Goal: Task Accomplishment & Management: Manage account settings

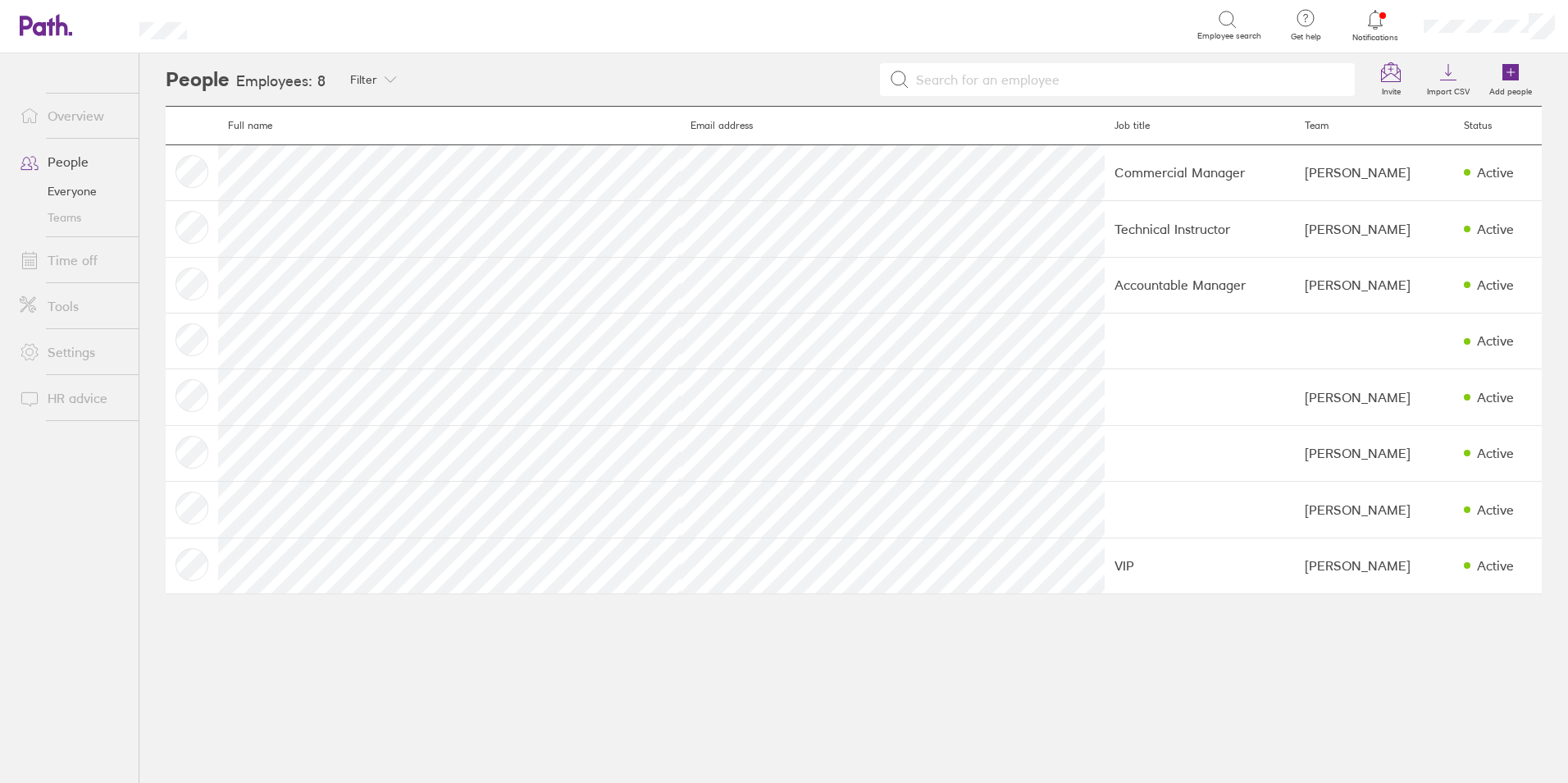
click at [1378, 21] on icon at bounding box center [1376, 20] width 20 height 20
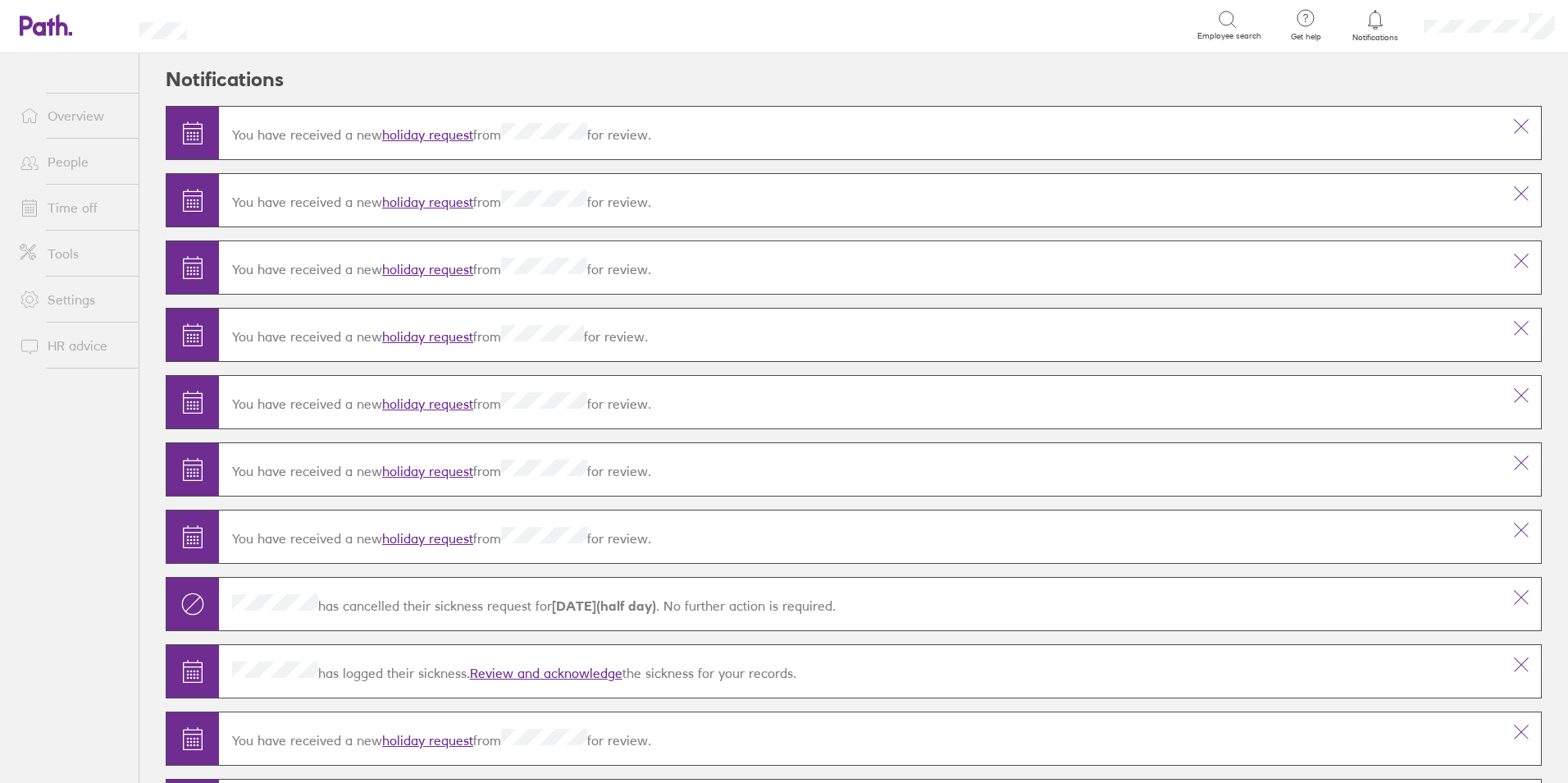
click at [439, 270] on link "holiday request" at bounding box center [428, 269] width 91 height 16
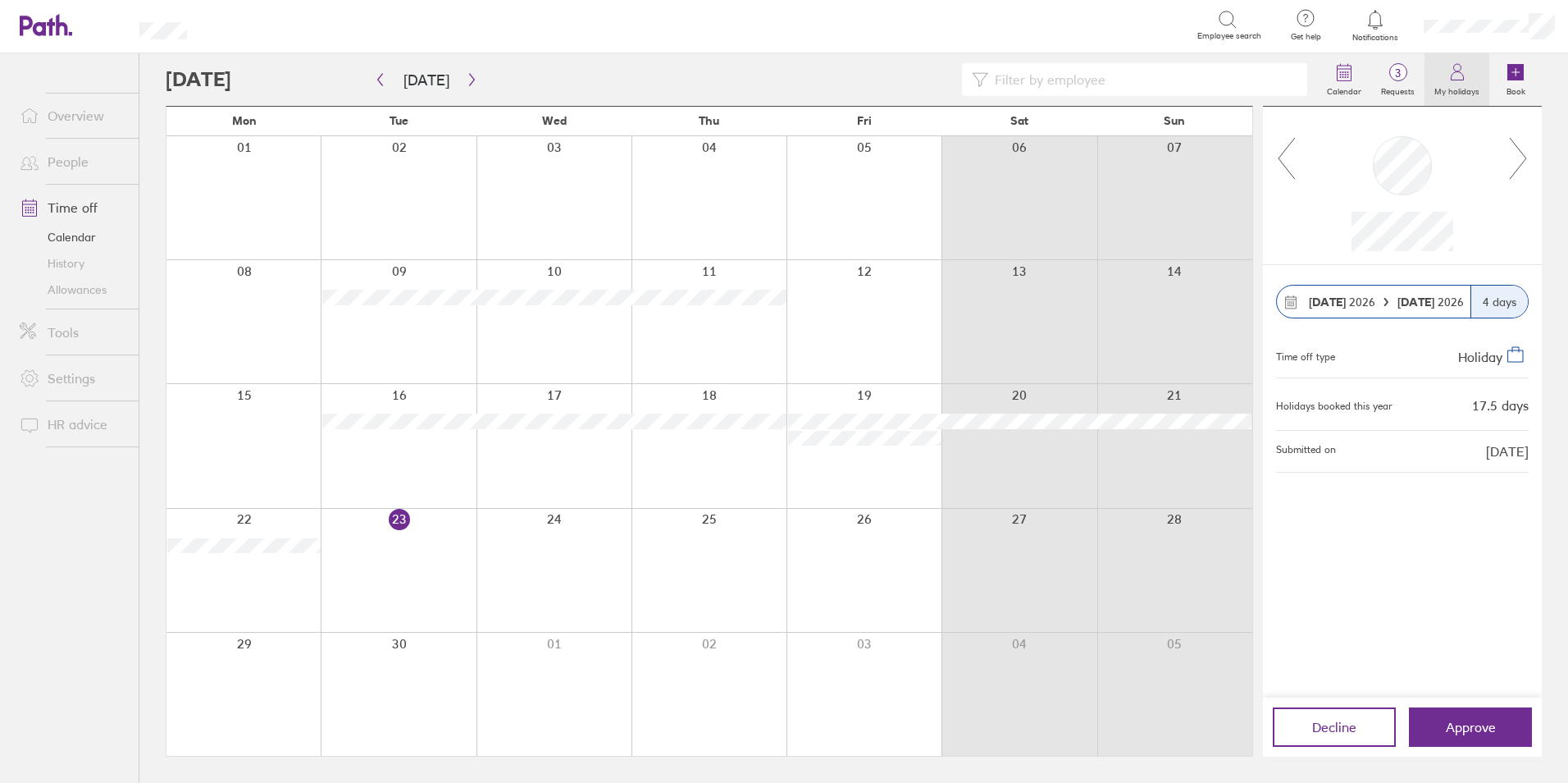
click at [1457, 76] on icon at bounding box center [1458, 73] width 20 height 20
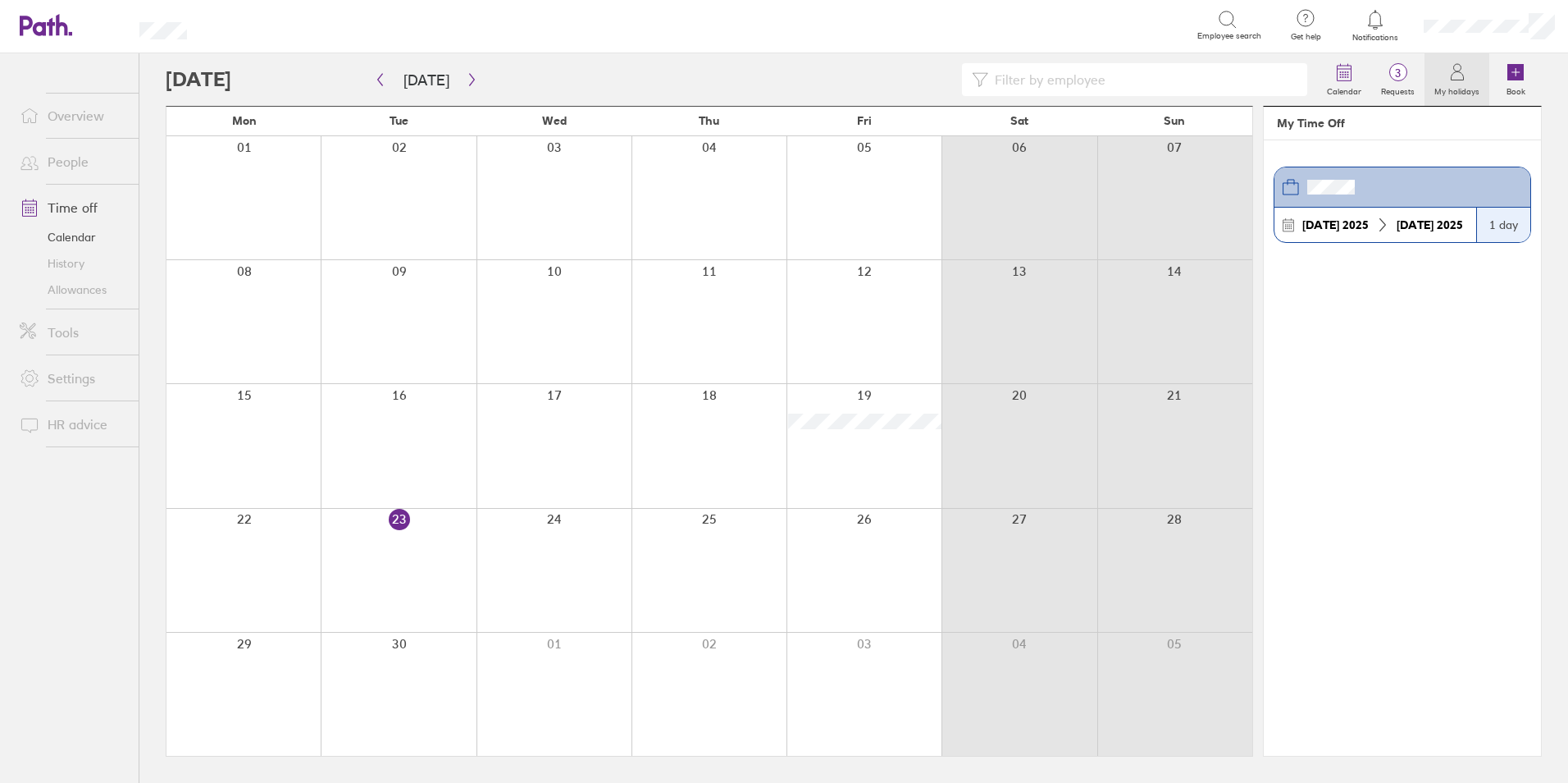
click at [63, 158] on link "People" at bounding box center [73, 161] width 132 height 33
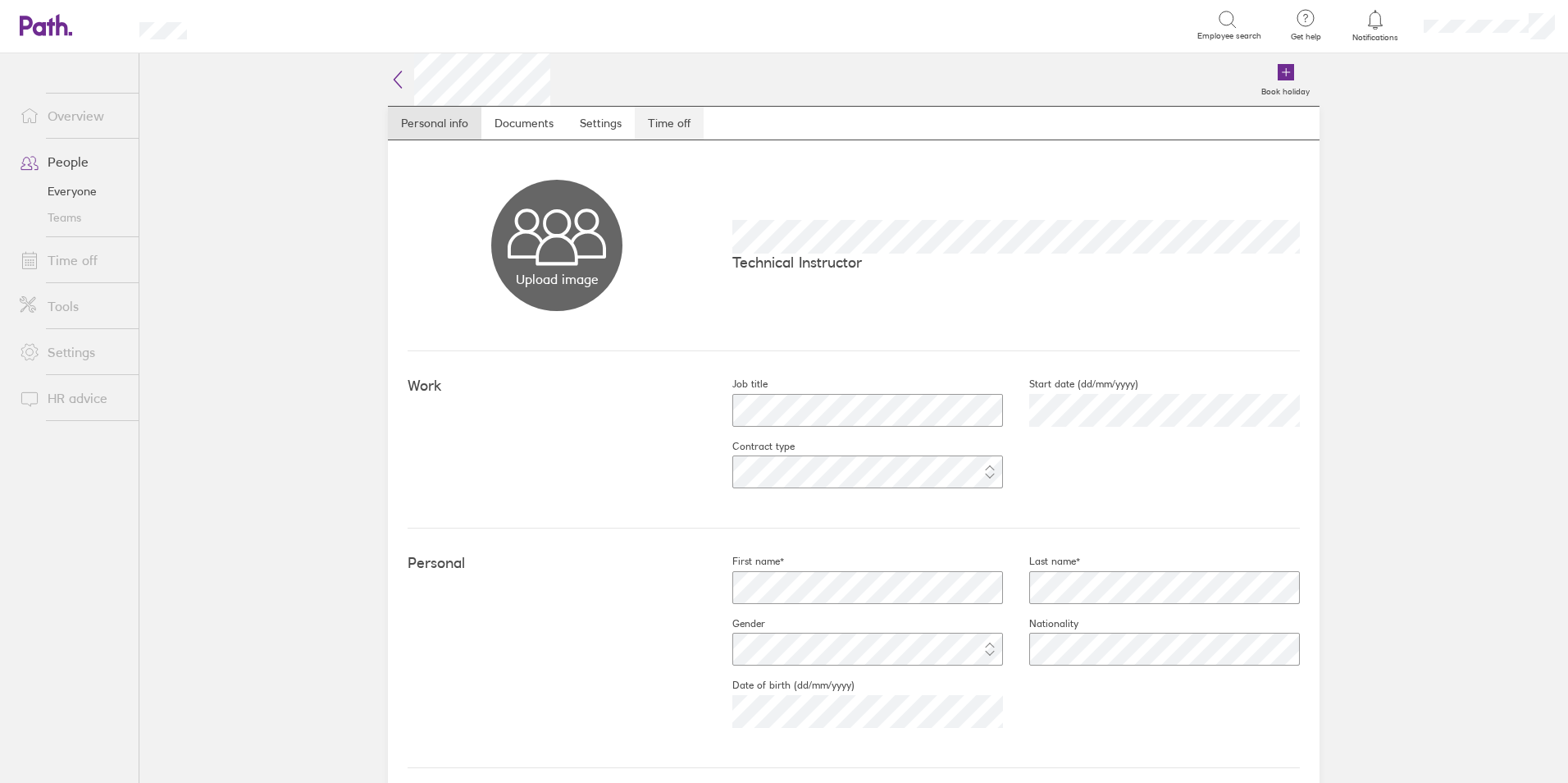
click at [669, 118] on link "Time off" at bounding box center [669, 122] width 69 height 33
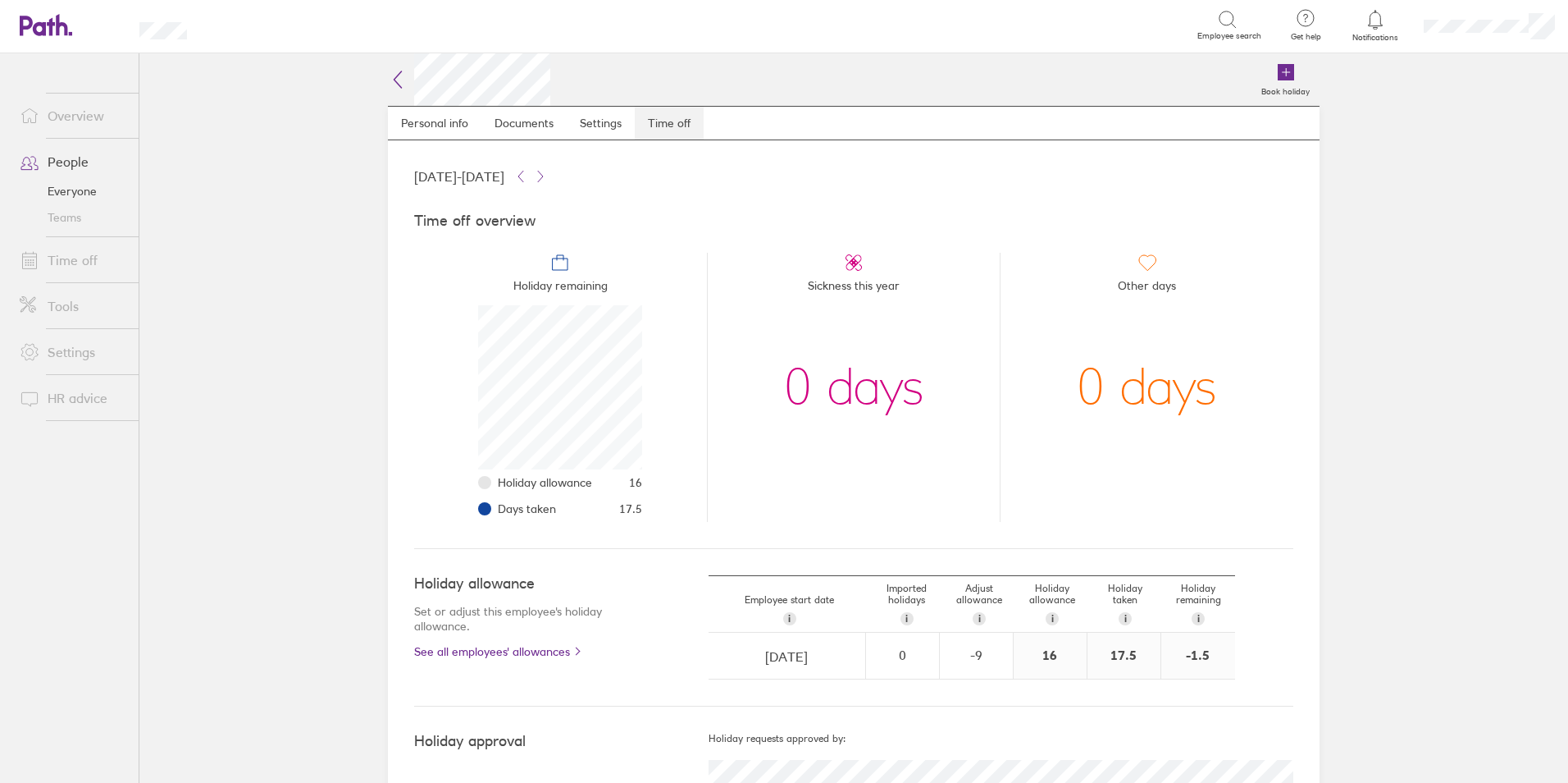
scroll to position [164, 164]
click at [972, 648] on div "-9" at bounding box center [976, 655] width 72 height 15
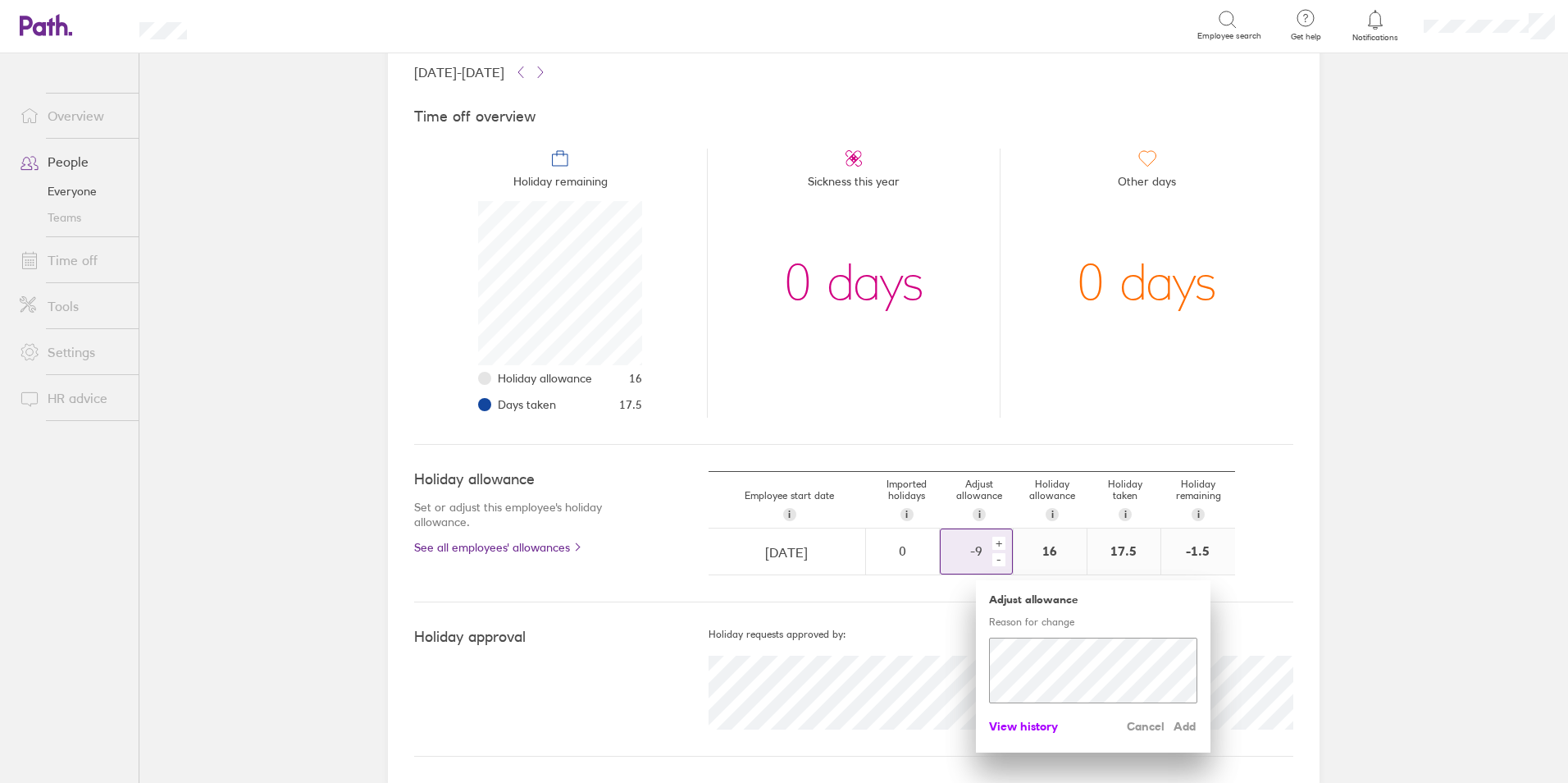
click at [1029, 721] on span "View history" at bounding box center [1023, 726] width 69 height 26
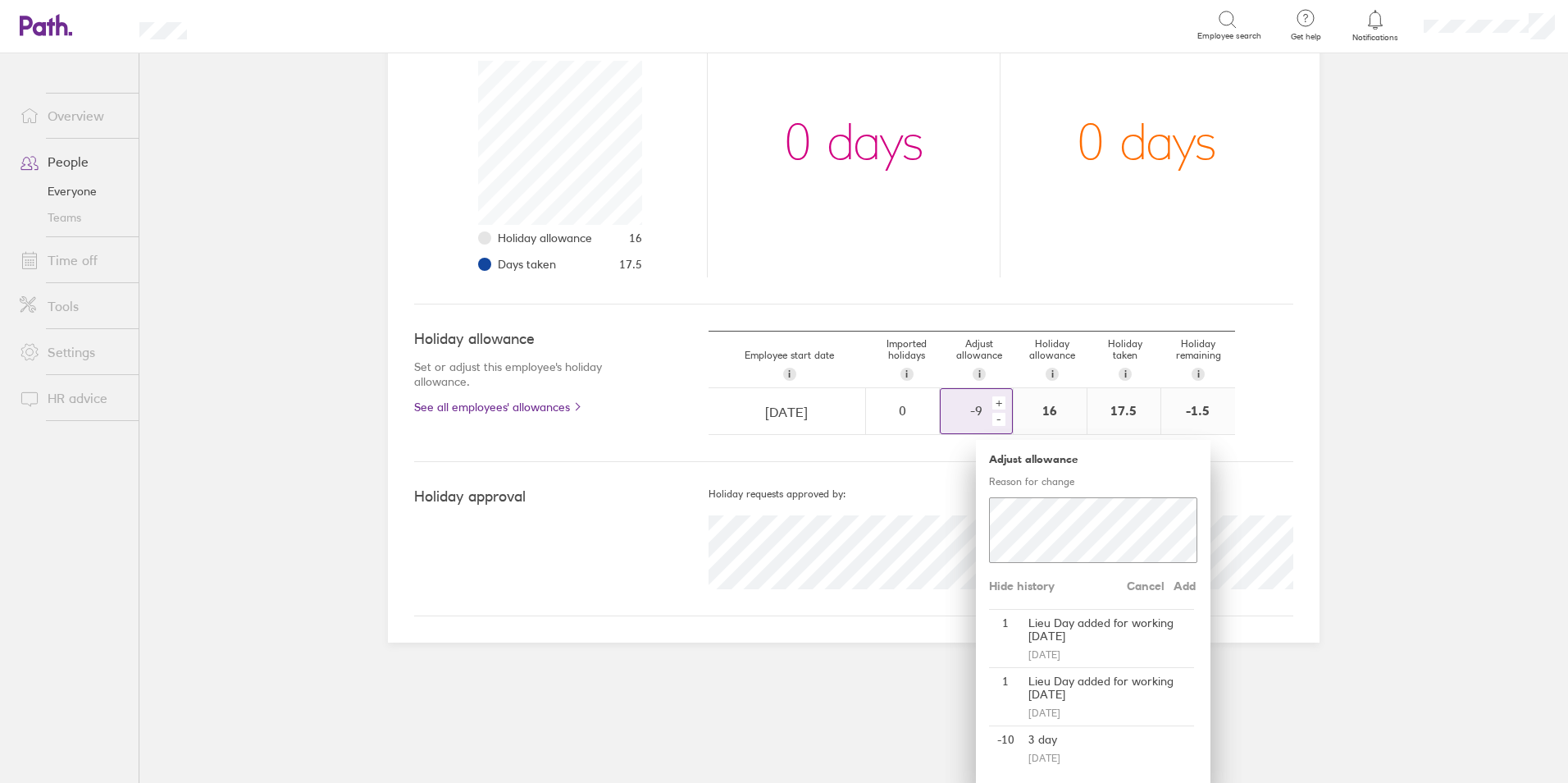
scroll to position [246, 0]
click at [993, 398] on div "+" at bounding box center [998, 402] width 13 height 13
click at [1176, 582] on span "Add" at bounding box center [1184, 585] width 26 height 26
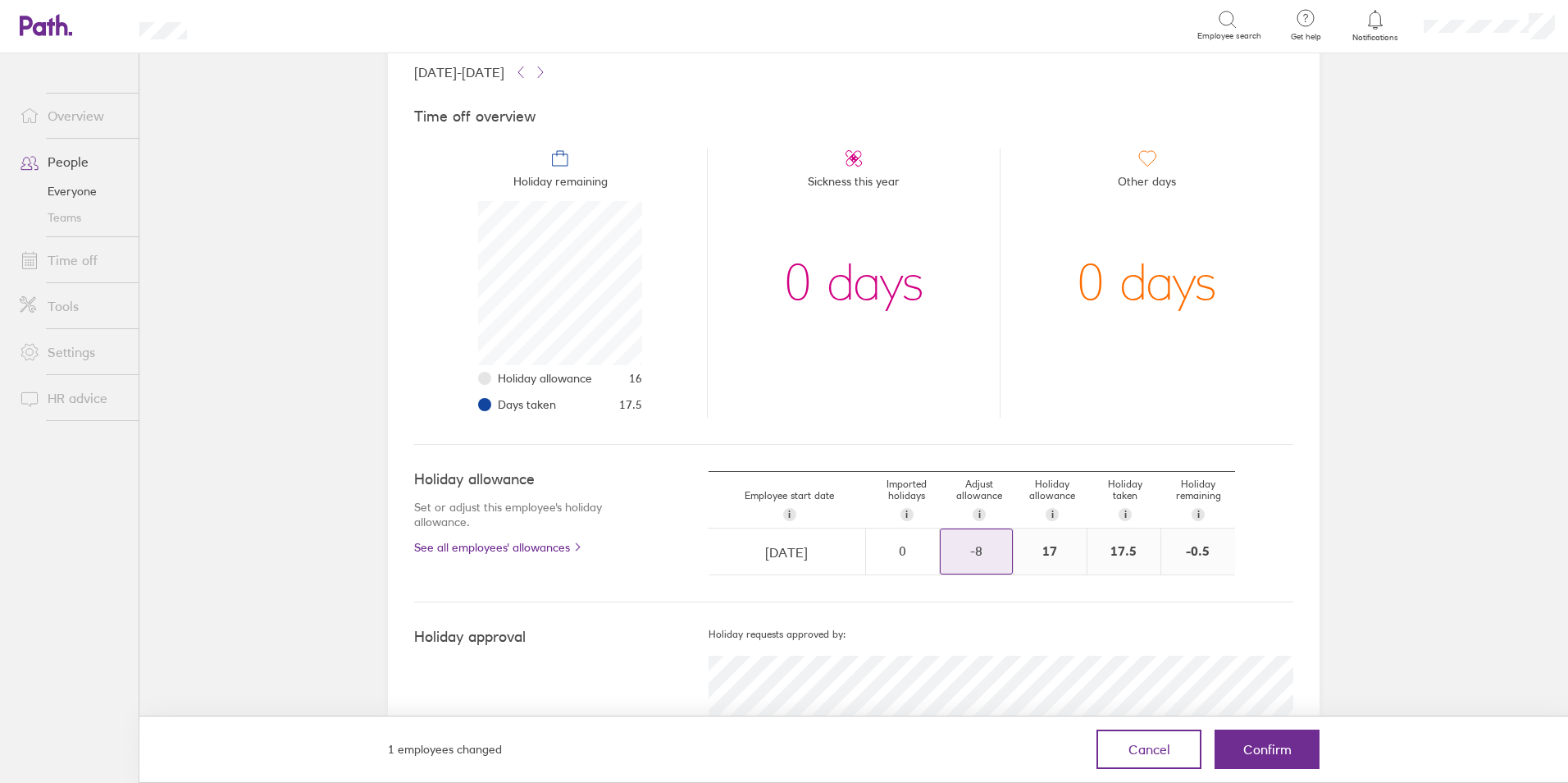
click at [1002, 558] on div "-8" at bounding box center [976, 550] width 72 height 15
click at [996, 559] on div "-" at bounding box center [998, 559] width 13 height 13
click at [994, 538] on div "+" at bounding box center [998, 543] width 13 height 13
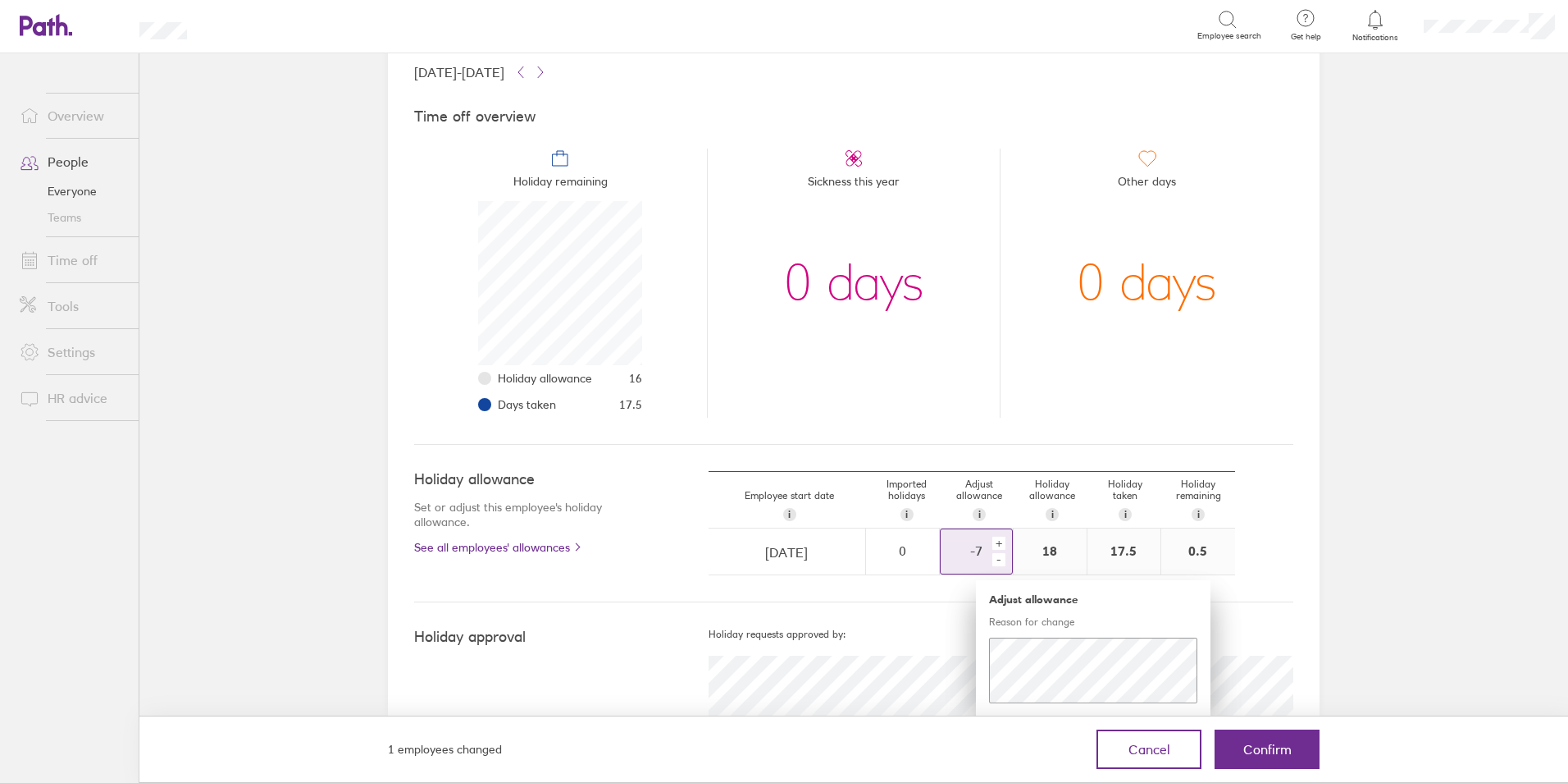
click at [994, 538] on div "+" at bounding box center [998, 543] width 13 height 13
click at [994, 544] on div "+" at bounding box center [998, 543] width 13 height 13
click at [1264, 745] on span "Confirm" at bounding box center [1268, 749] width 49 height 15
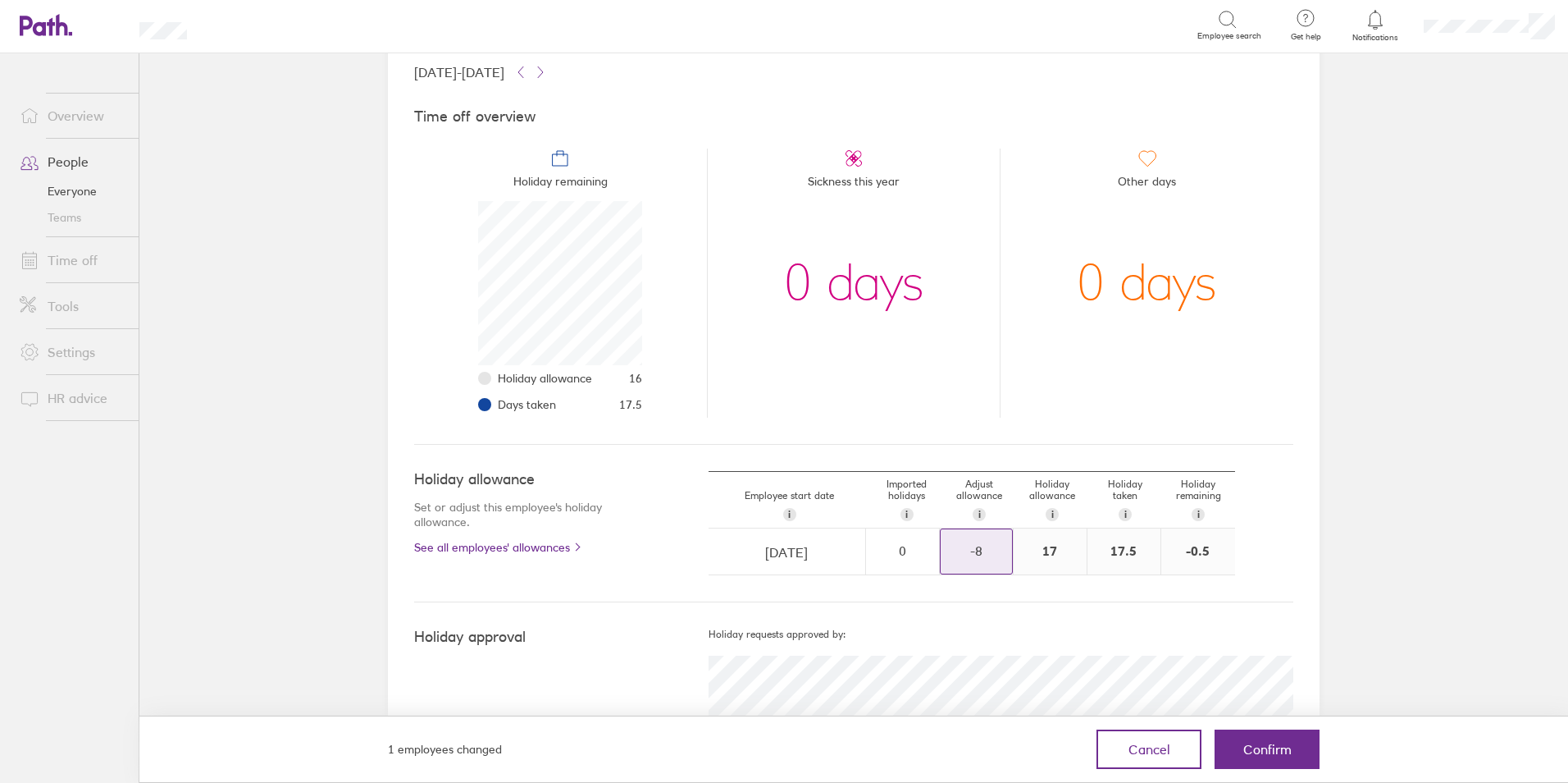
click at [979, 556] on div "-8" at bounding box center [976, 550] width 72 height 15
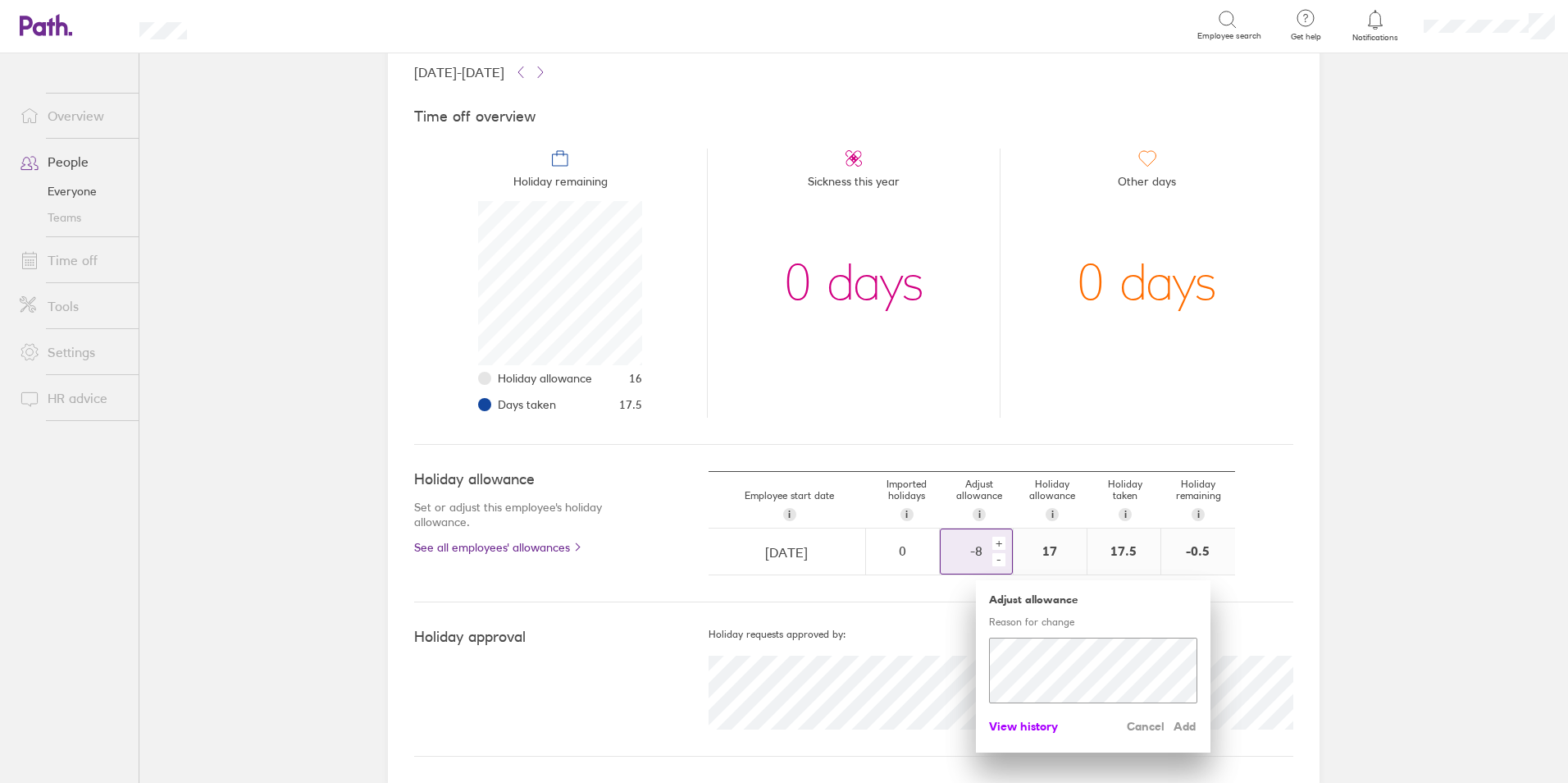
click at [1021, 724] on span "View history" at bounding box center [1023, 726] width 69 height 26
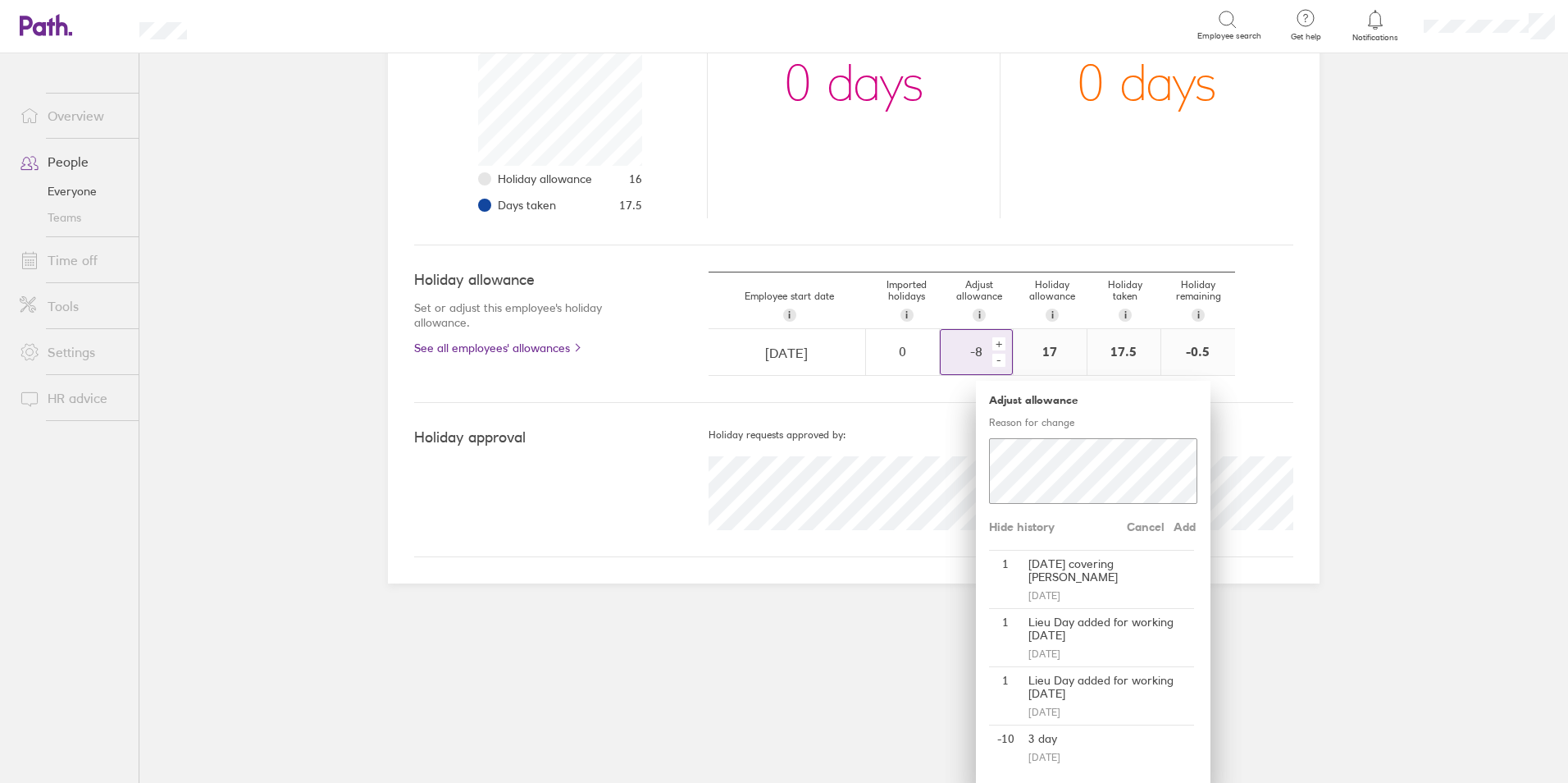
click at [992, 355] on div "-" at bounding box center [998, 360] width 13 height 13
click at [992, 337] on div "+" at bounding box center [998, 343] width 13 height 13
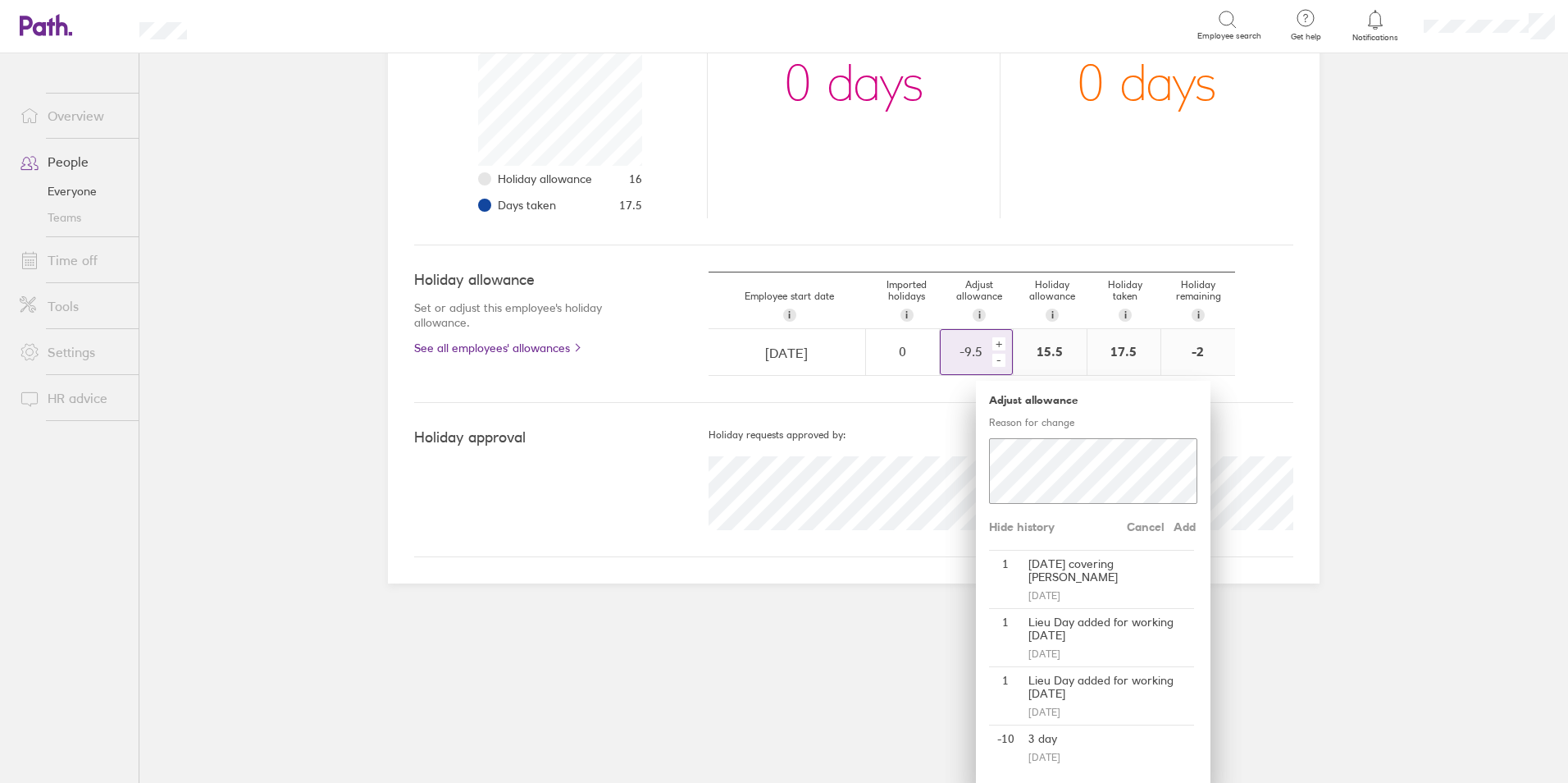
click at [992, 337] on div "+" at bounding box center [998, 343] width 13 height 13
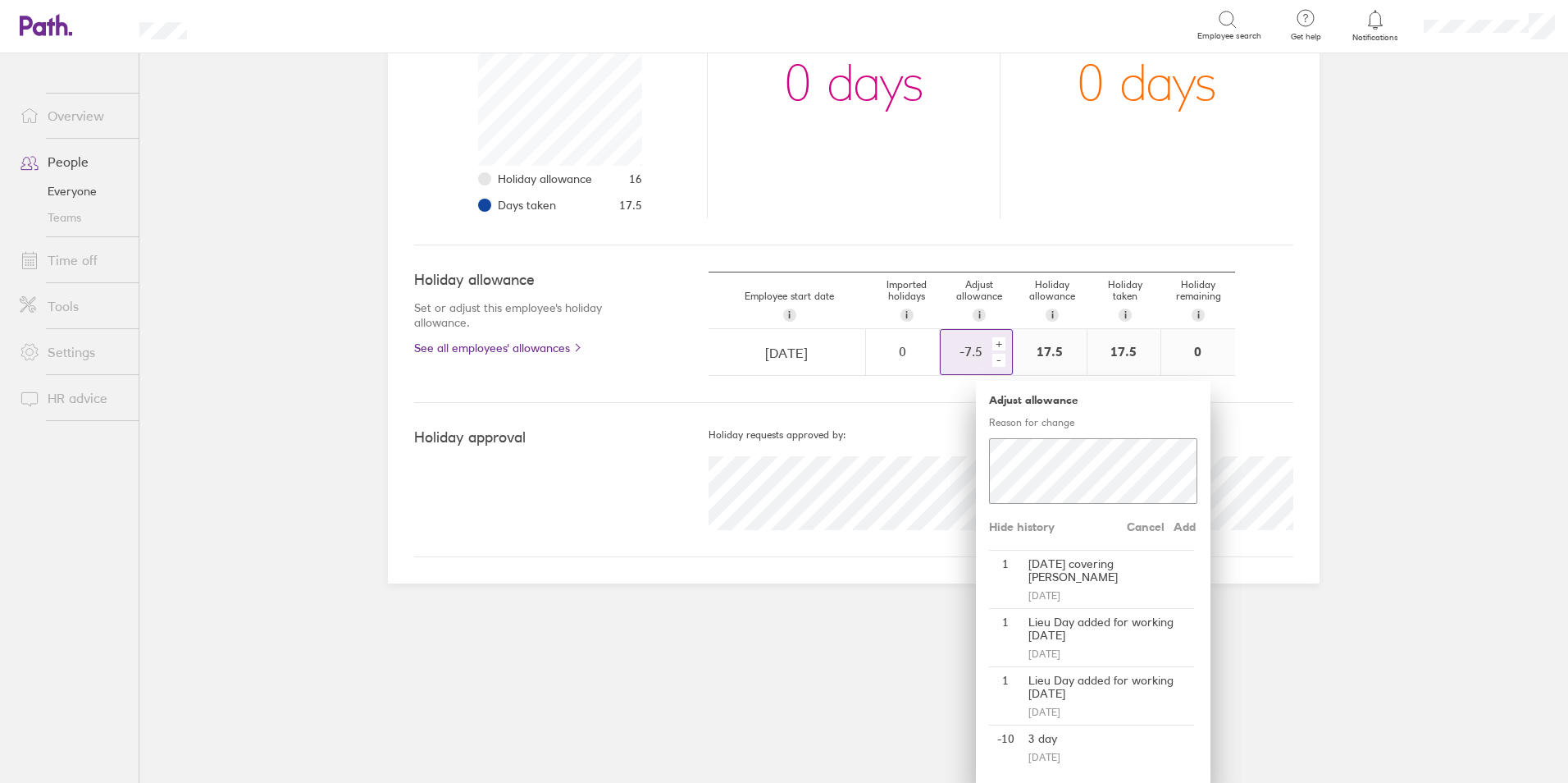
click at [992, 337] on div "+" at bounding box center [998, 343] width 13 height 13
click at [1180, 525] on span "Add" at bounding box center [1184, 526] width 26 height 26
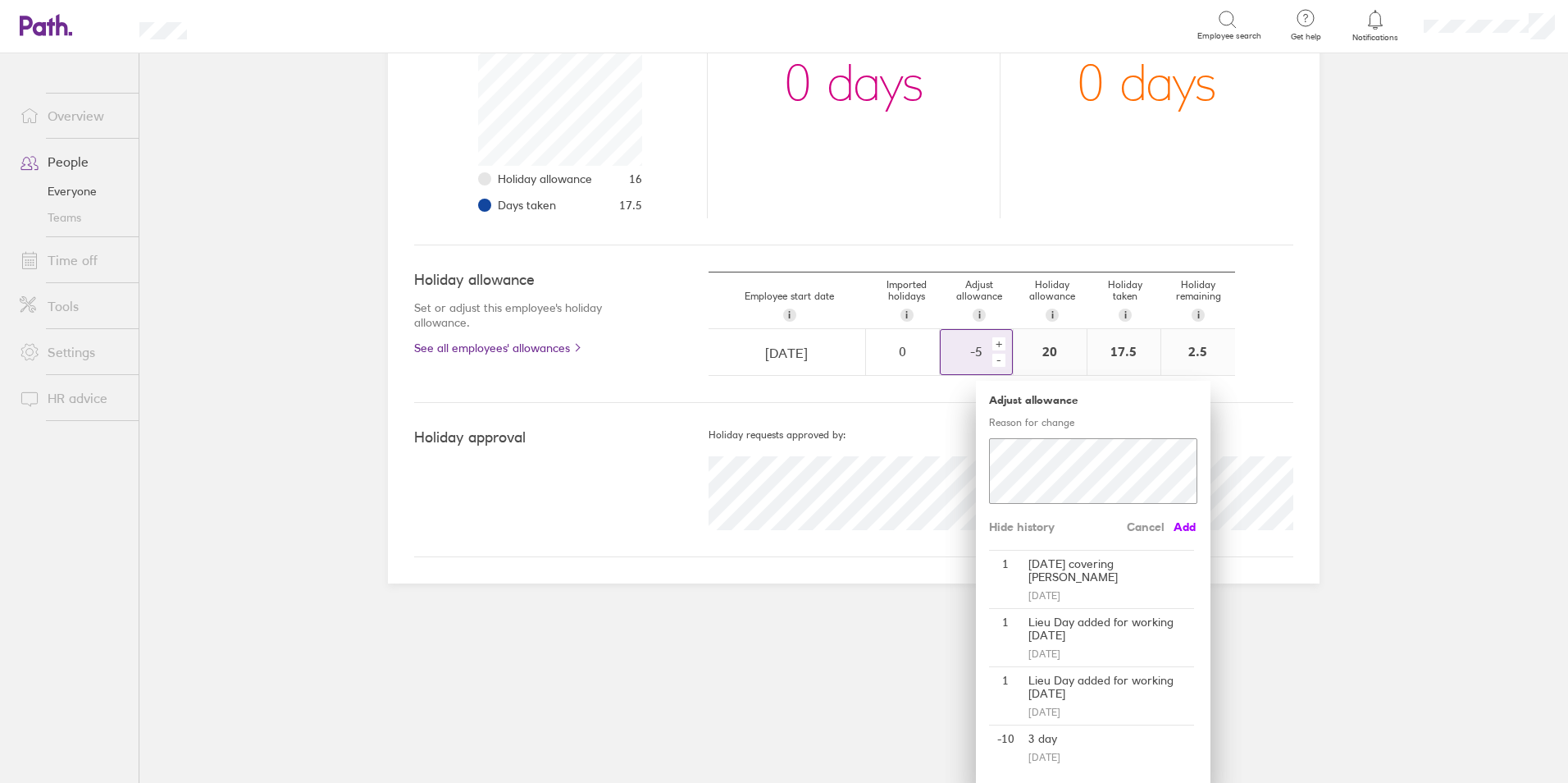
scroll to position [104, 0]
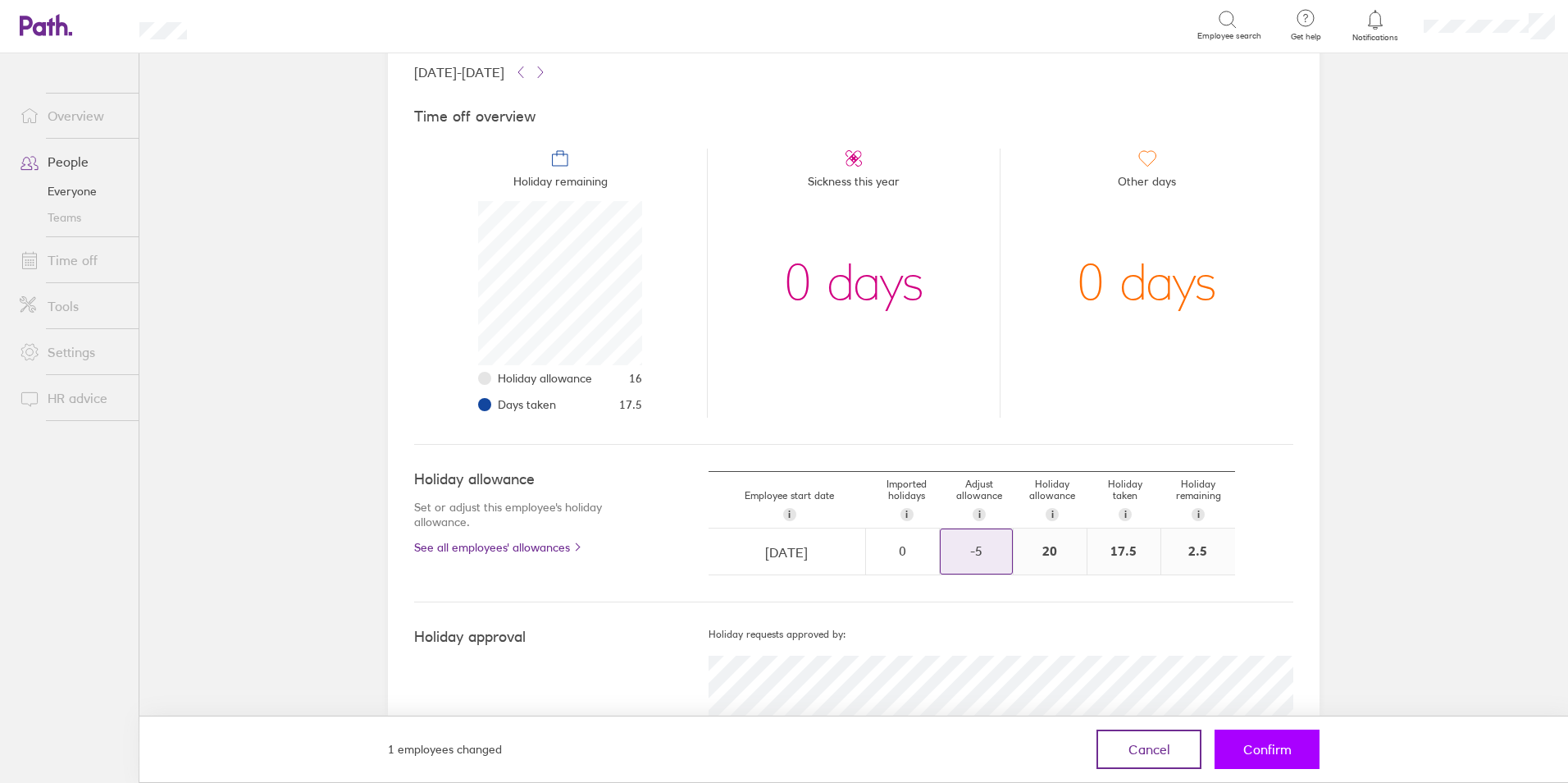
click at [1296, 753] on button "Confirm" at bounding box center [1268, 749] width 105 height 40
click at [1277, 748] on span "Confirm" at bounding box center [1268, 749] width 49 height 15
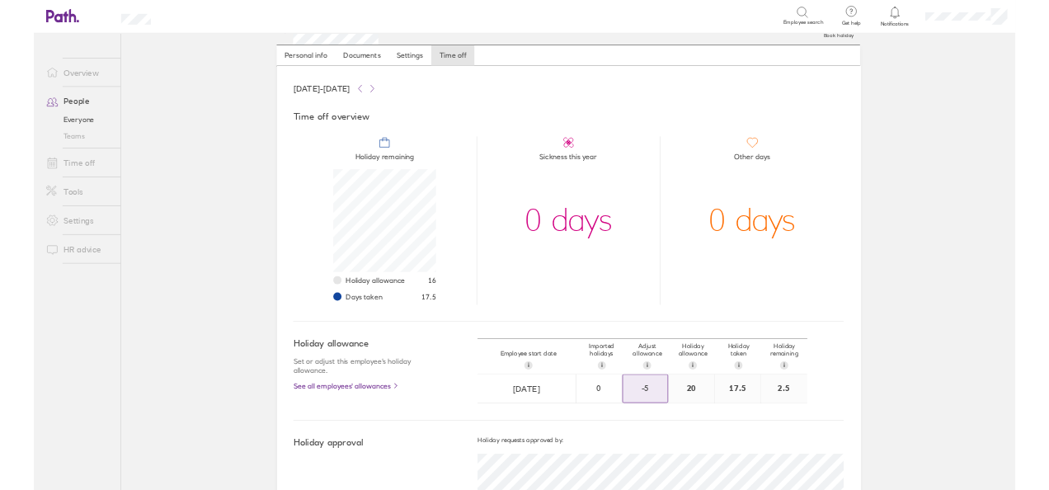
scroll to position [0, 0]
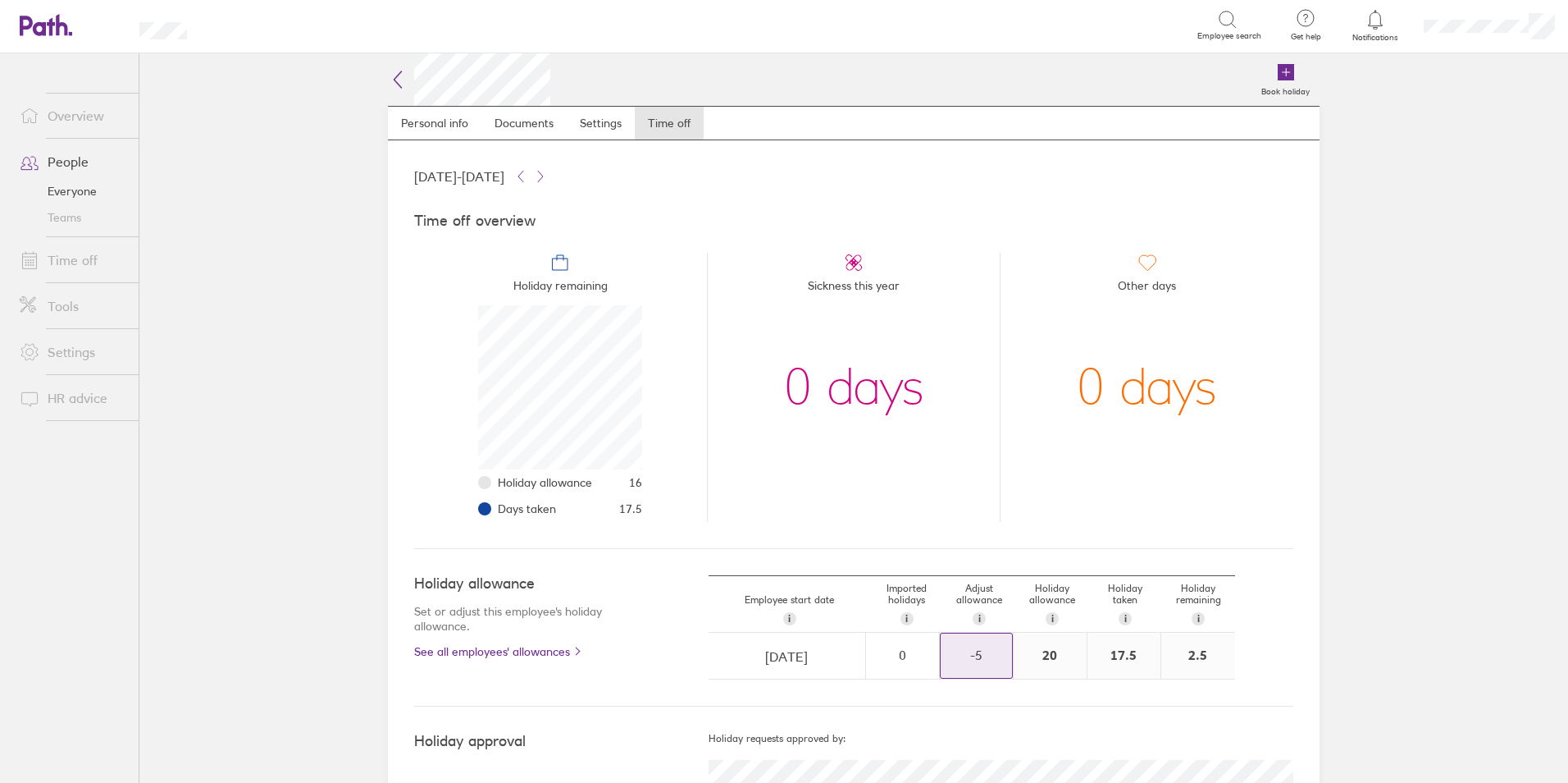
click at [1371, 29] on icon at bounding box center [1376, 20] width 20 height 20
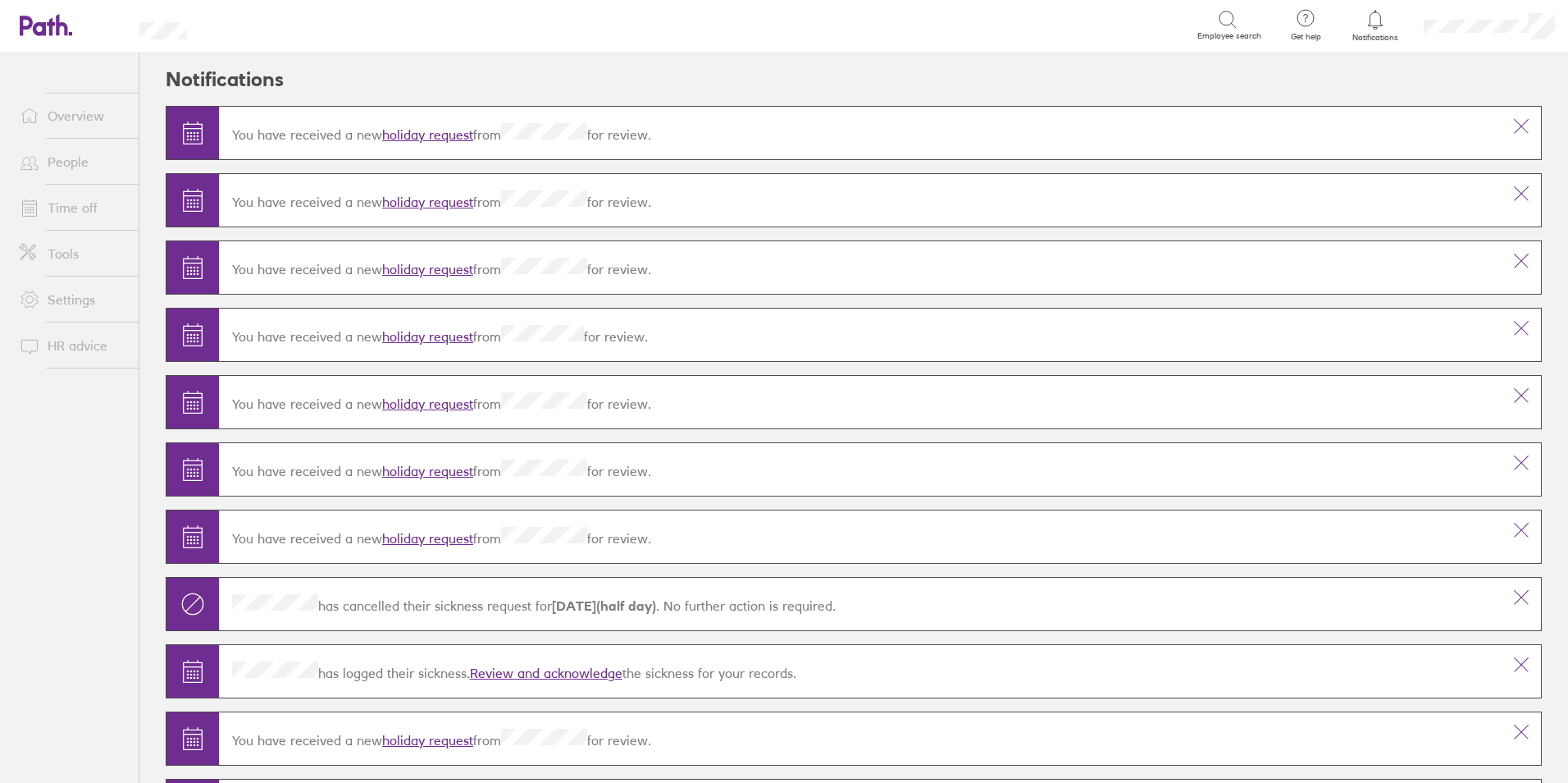
click at [425, 266] on link "holiday request" at bounding box center [428, 269] width 91 height 16
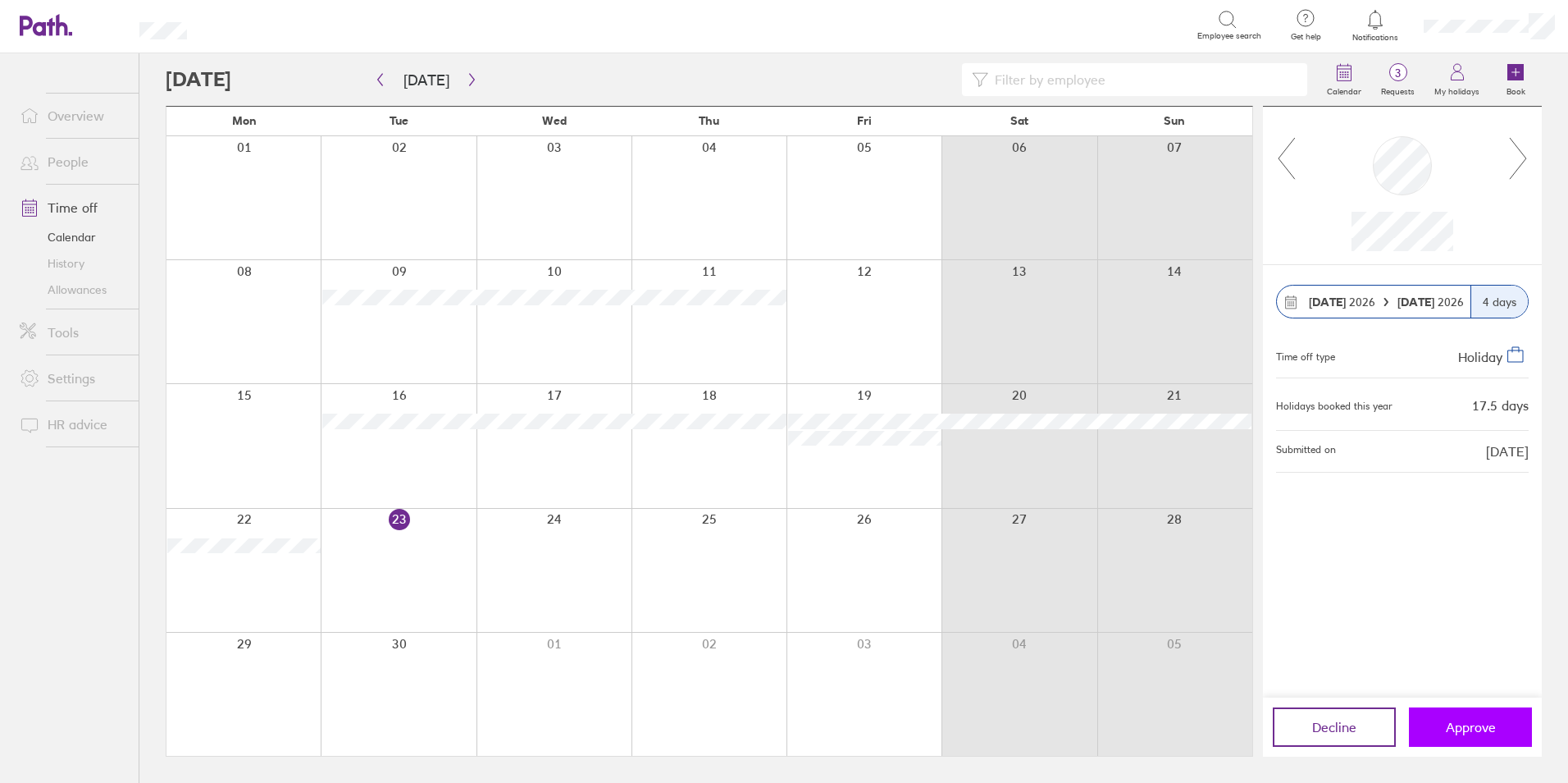
click at [1469, 716] on button "Approve" at bounding box center [1471, 727] width 123 height 40
click at [1376, 31] on link "Notifications" at bounding box center [1376, 25] width 54 height 35
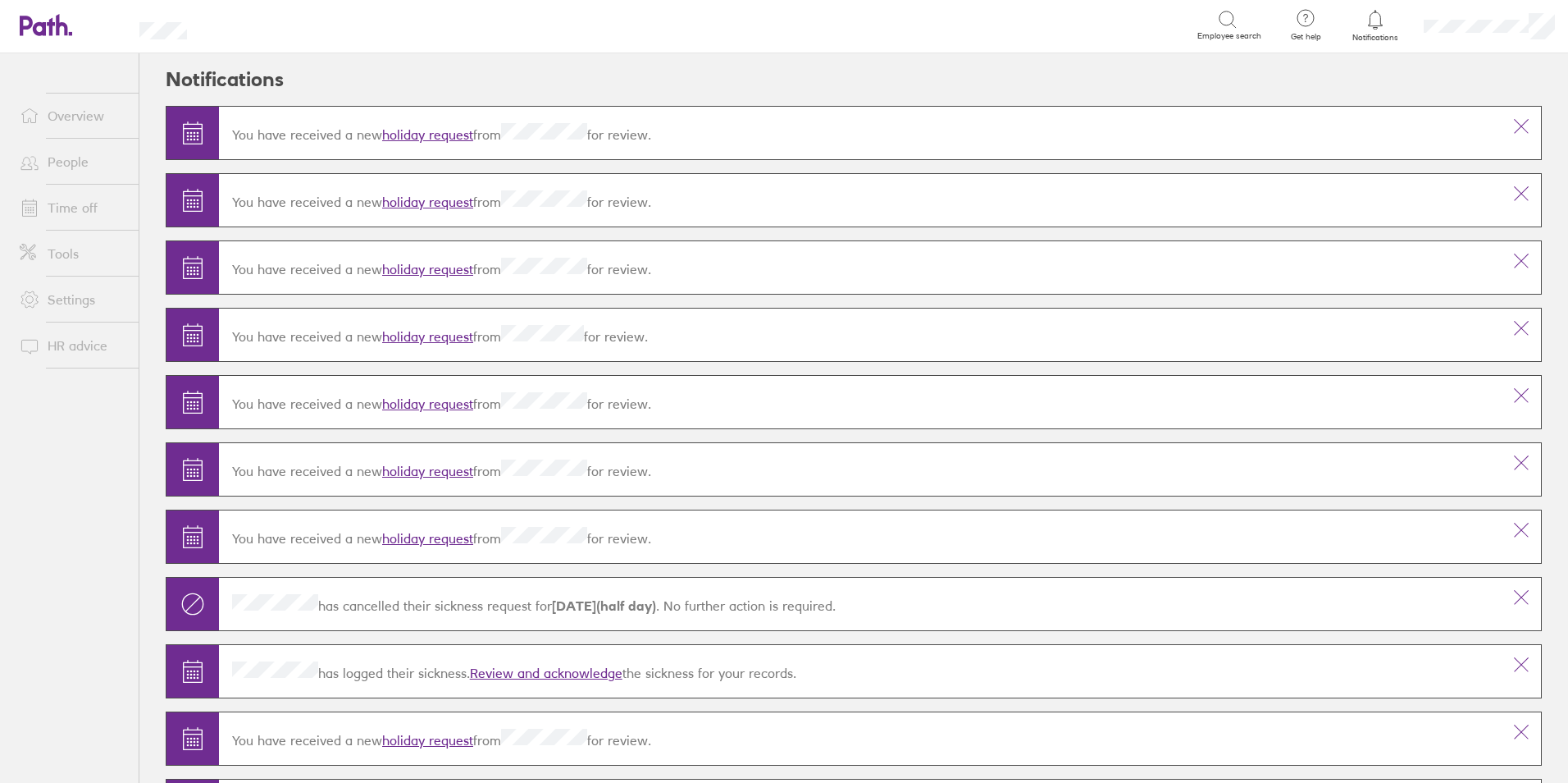
click at [428, 202] on link "holiday request" at bounding box center [428, 202] width 91 height 16
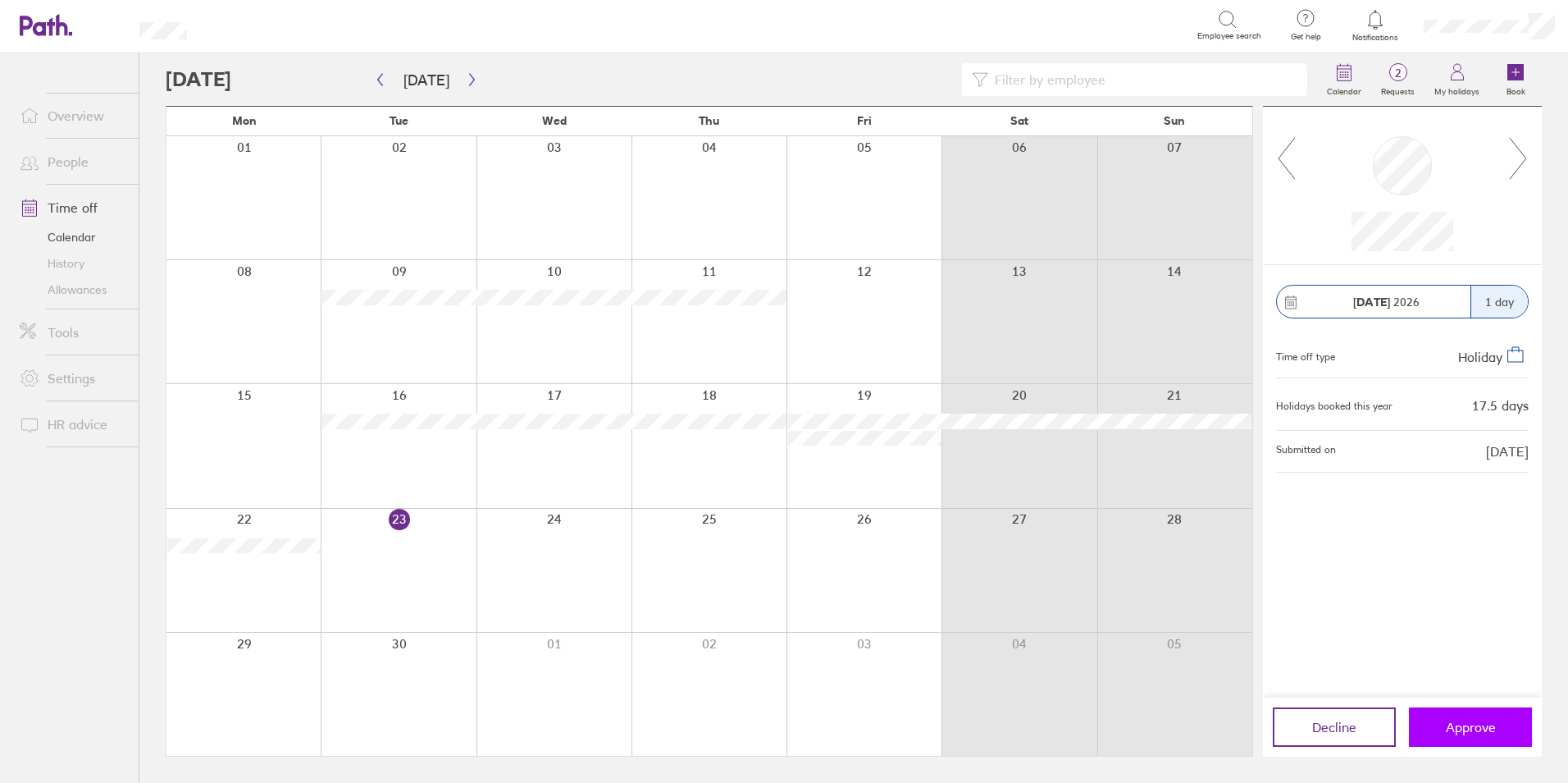
click at [1471, 727] on span "Approve" at bounding box center [1471, 727] width 50 height 15
click at [1375, 29] on icon at bounding box center [1375, 19] width 14 height 19
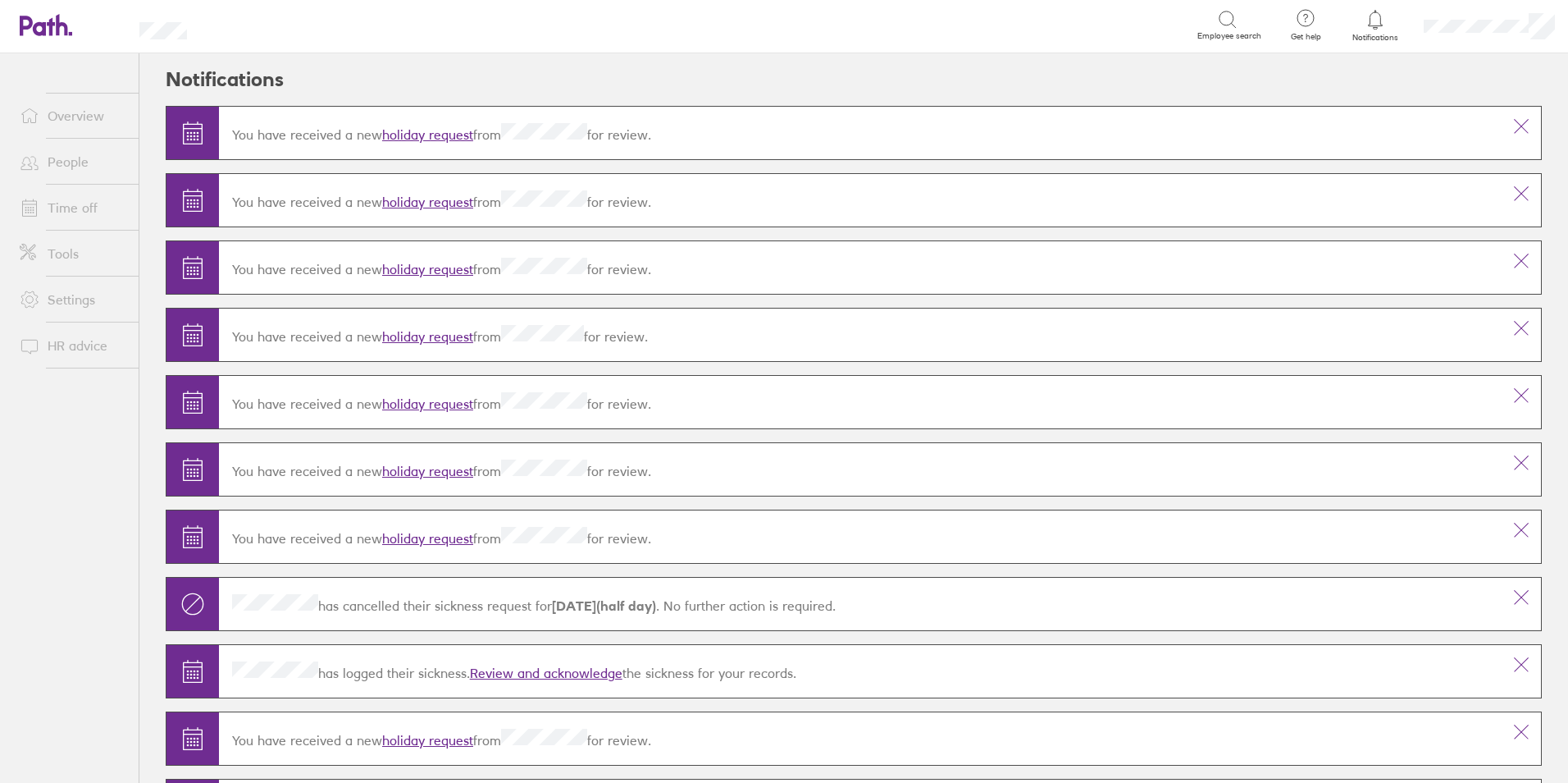
click at [429, 134] on link "holiday request" at bounding box center [428, 134] width 91 height 16
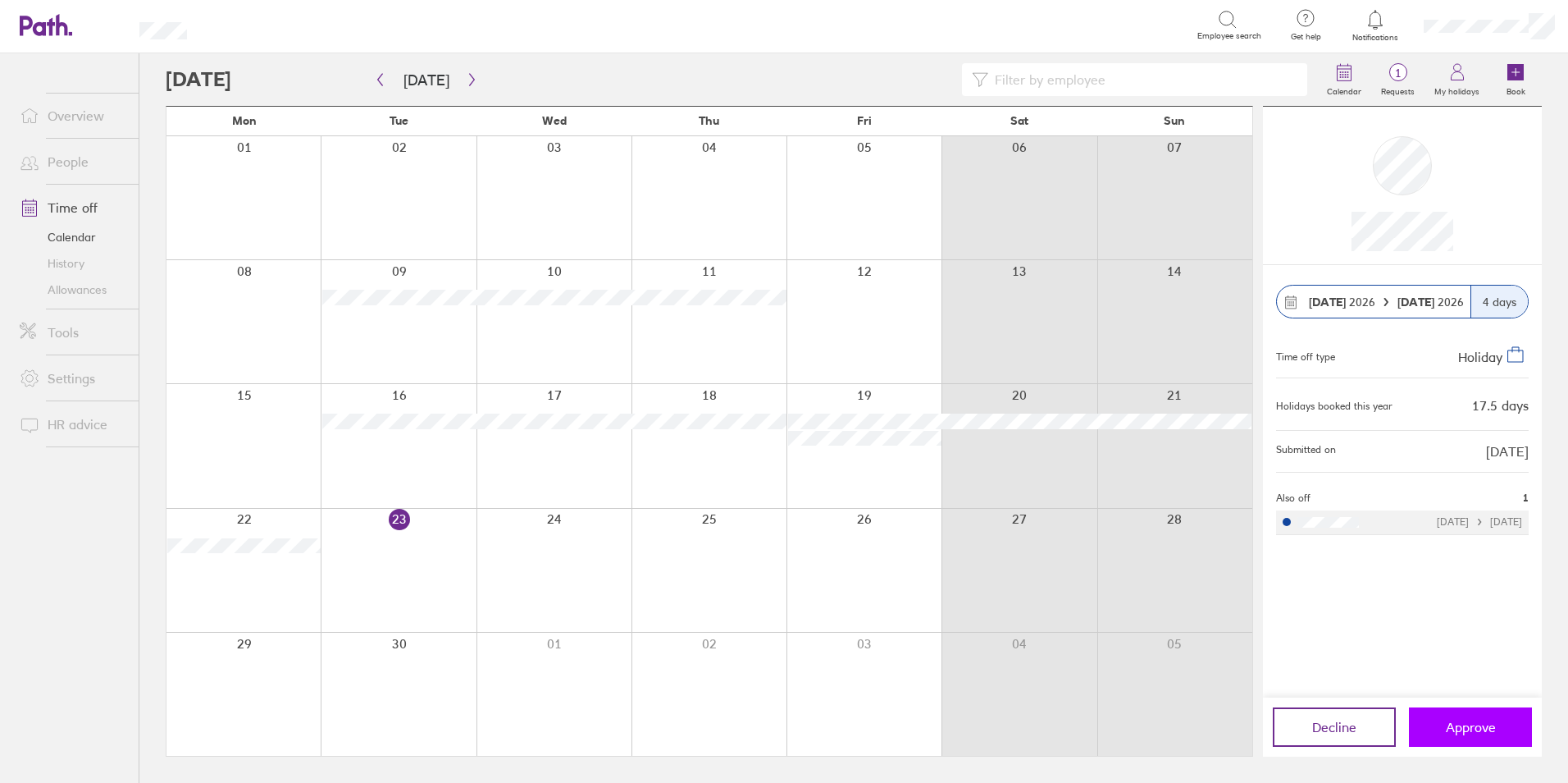
click at [1455, 725] on span "Approve" at bounding box center [1471, 727] width 50 height 15
